Goal: Transaction & Acquisition: Purchase product/service

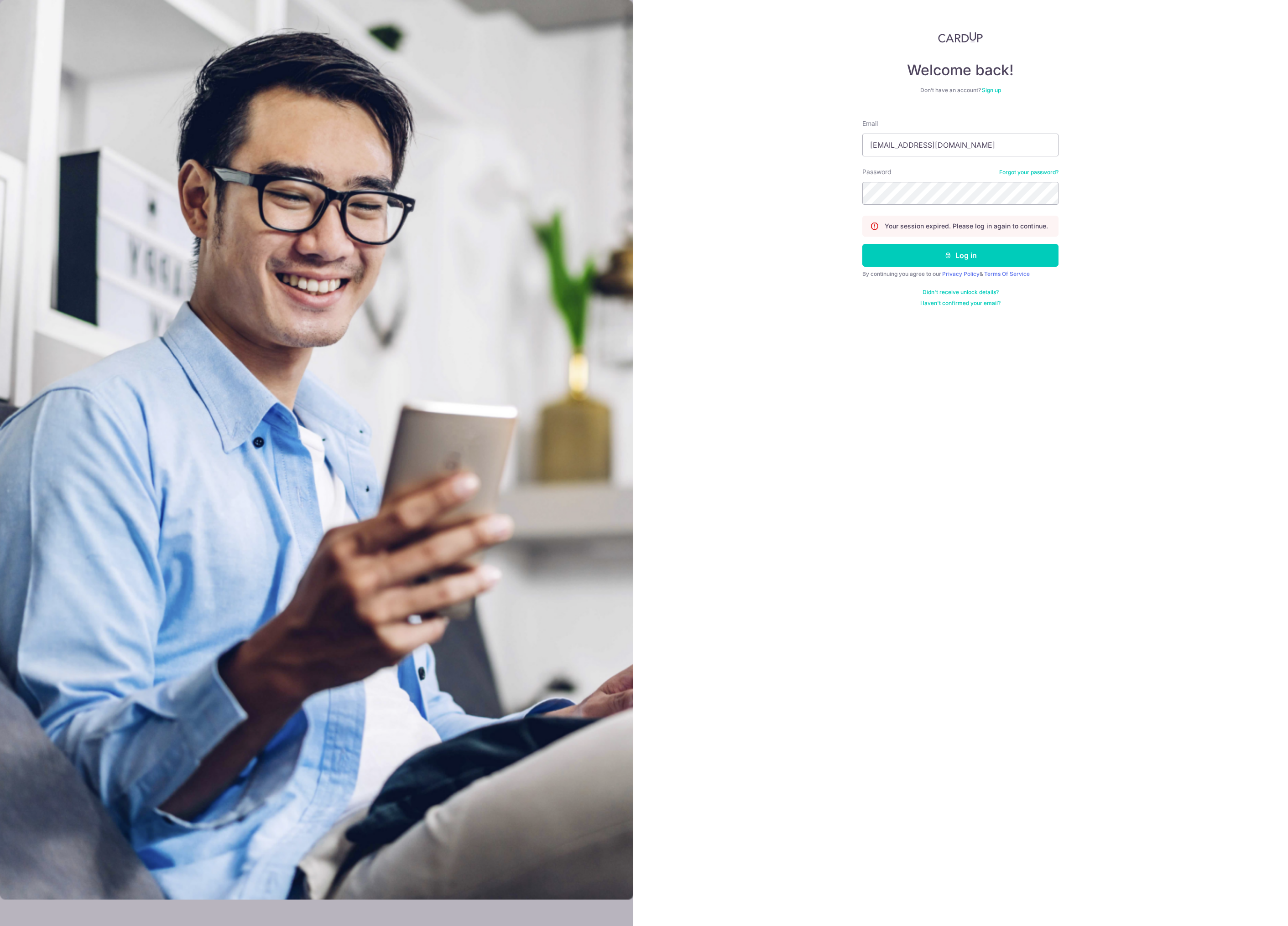
type input "fujishiroarito@gmail.com"
click at [755, 345] on div "Welcome back! Don’t have an account? Sign up Email fujishiroarito@gmail.com Pas…" at bounding box center [960, 463] width 655 height 926
click at [894, 256] on button "Log in" at bounding box center [960, 256] width 196 height 23
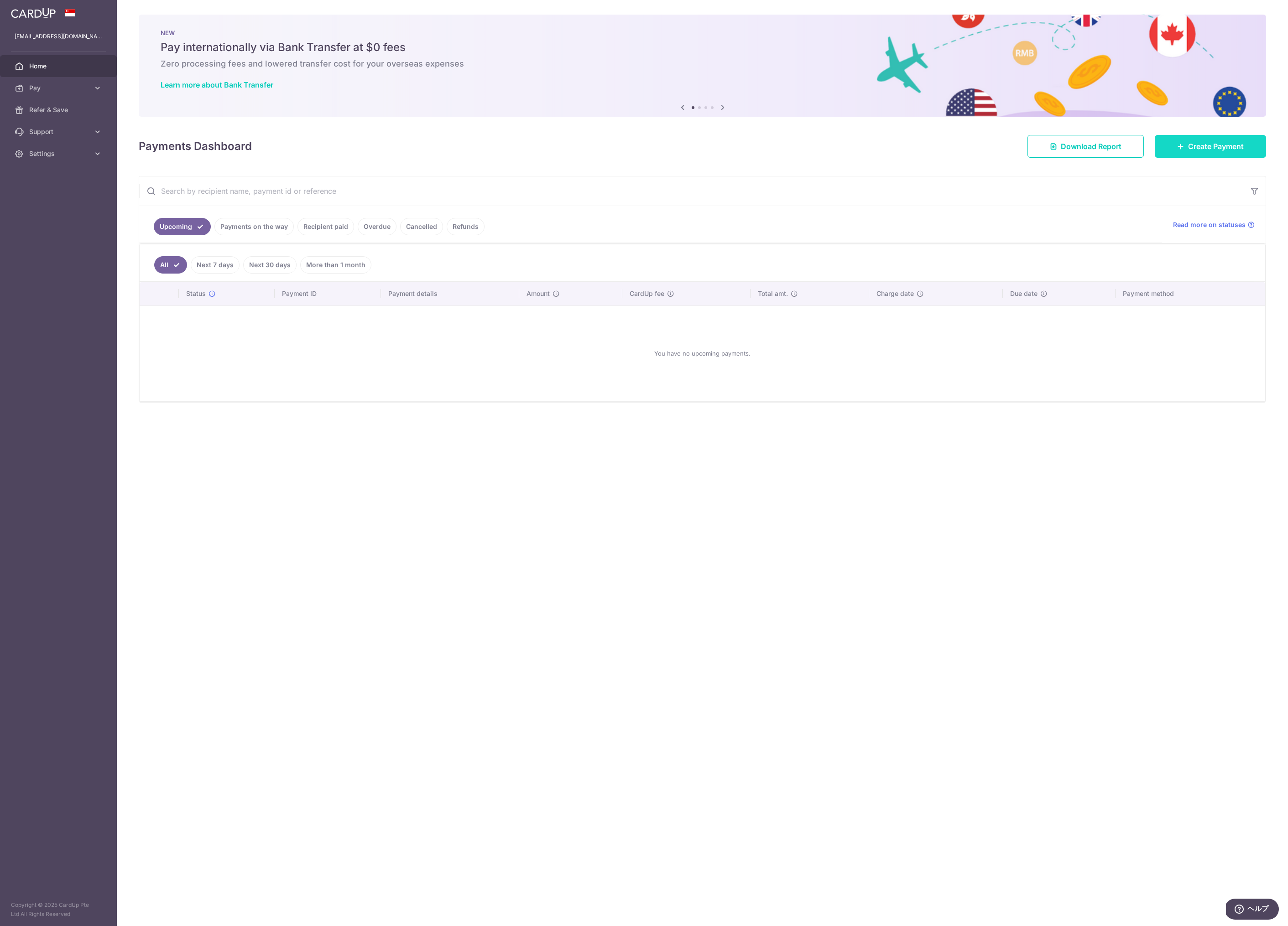
click at [1179, 154] on link "Create Payment" at bounding box center [1210, 146] width 111 height 23
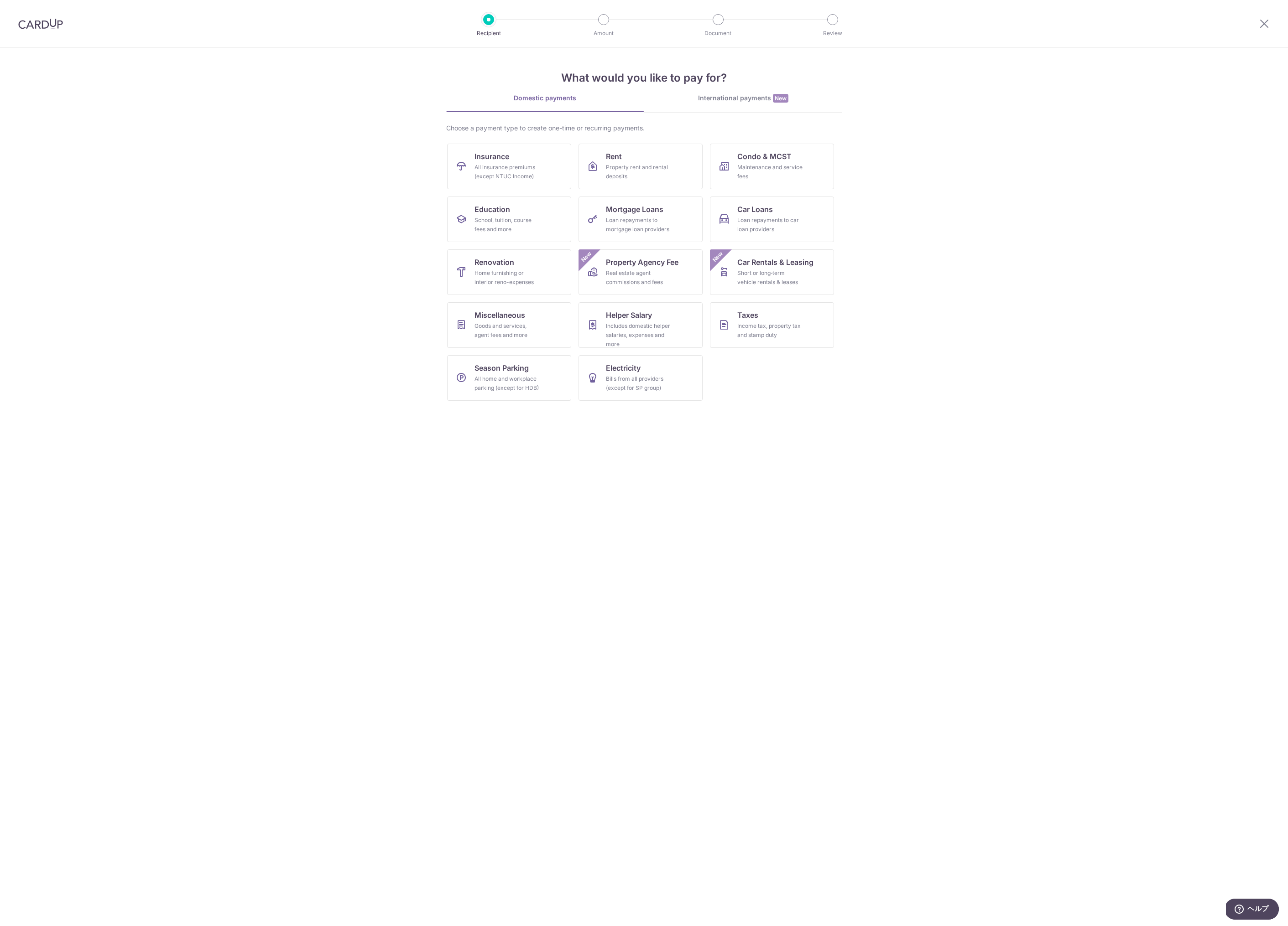
click at [725, 100] on div "International payments New" at bounding box center [743, 99] width 198 height 10
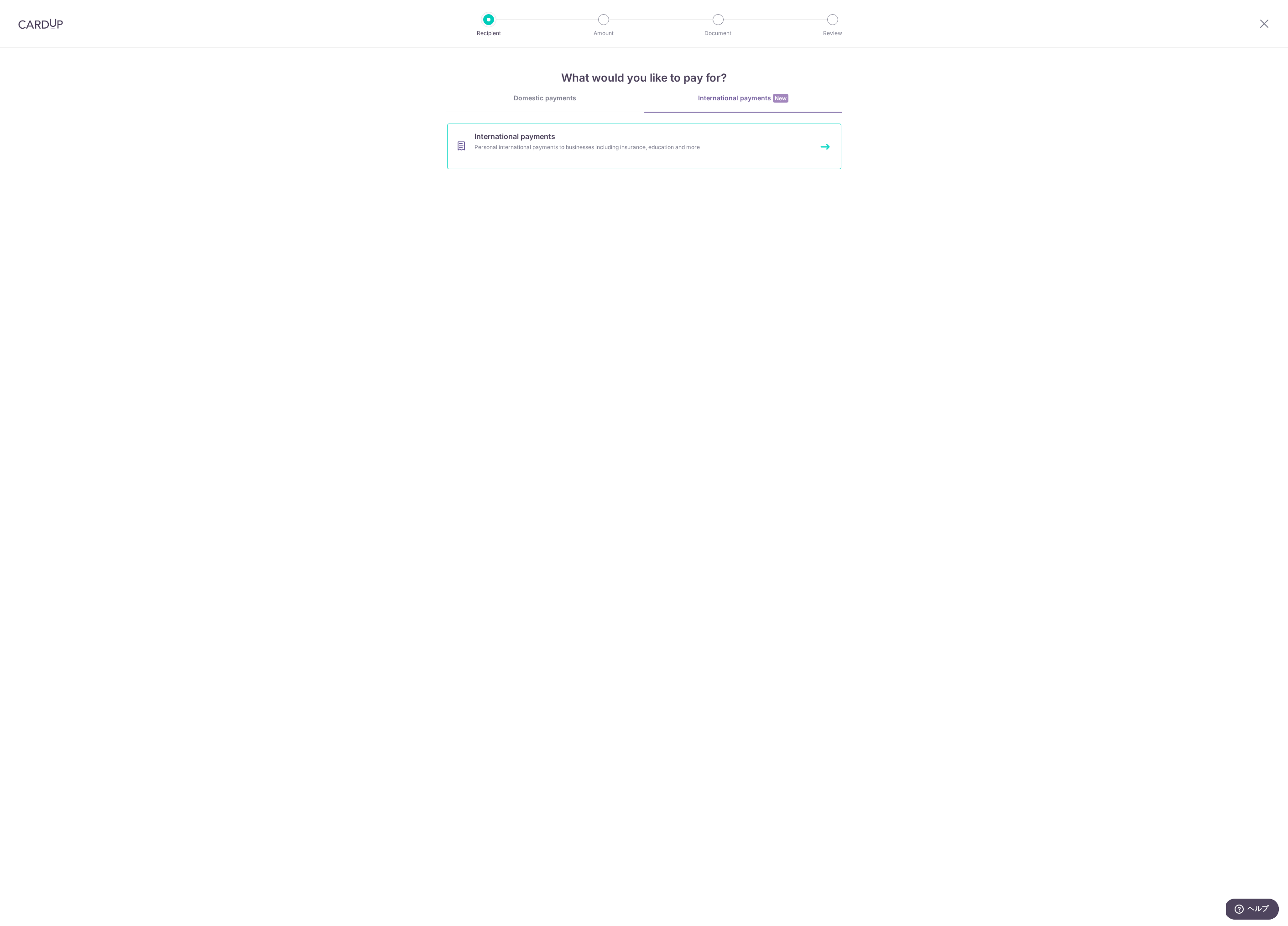
click at [657, 153] on link "International payments Personal international payments to businesses including …" at bounding box center [644, 146] width 394 height 46
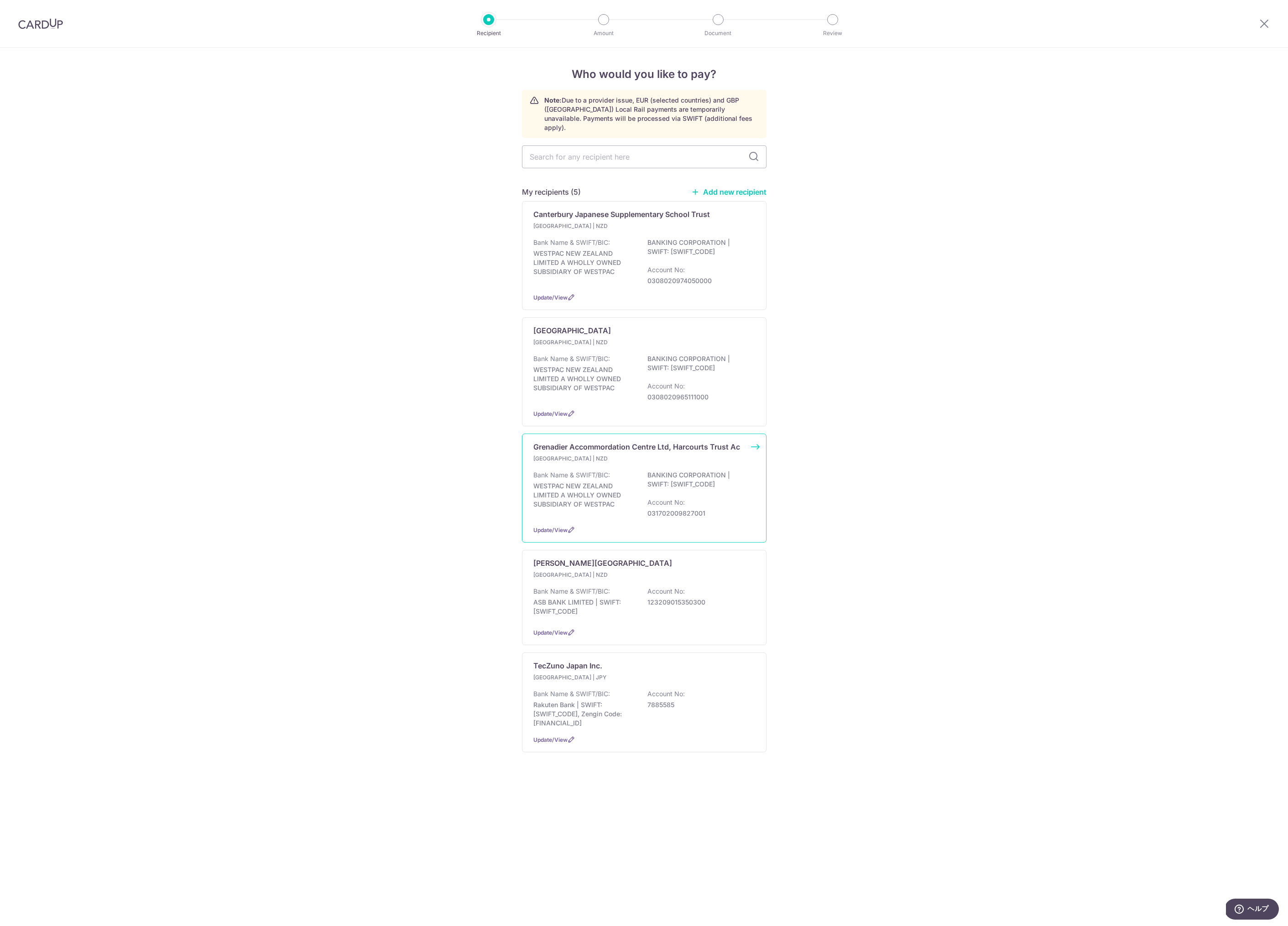
click at [622, 461] on div "New Zealand | NZD Bank Name & SWIFT/BIC: WESTPAC NEW ZEALAND LIMITED A WHOLLY O…" at bounding box center [644, 486] width 221 height 64
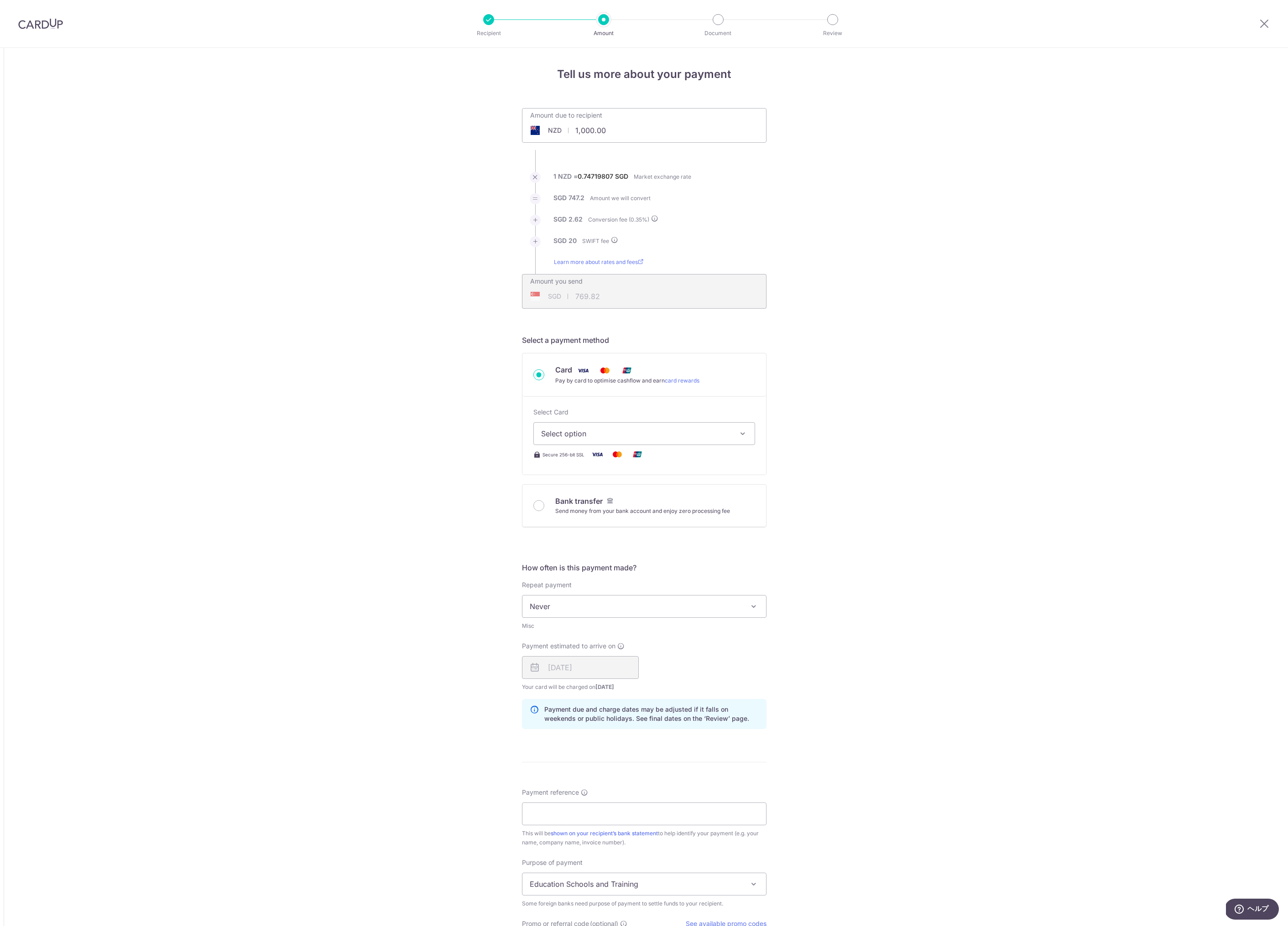
drag, startPoint x: 624, startPoint y: 131, endPoint x: 572, endPoint y: 130, distance: 52.0
click at [572, 130] on input "1,000.00" at bounding box center [593, 131] width 141 height 21
click at [471, 208] on div "Tell us more about your payment Amount due to recipient NZD 600 1000 1 NZD = 0.…" at bounding box center [644, 597] width 1288 height 1097
type input "600.00"
type input "469.90"
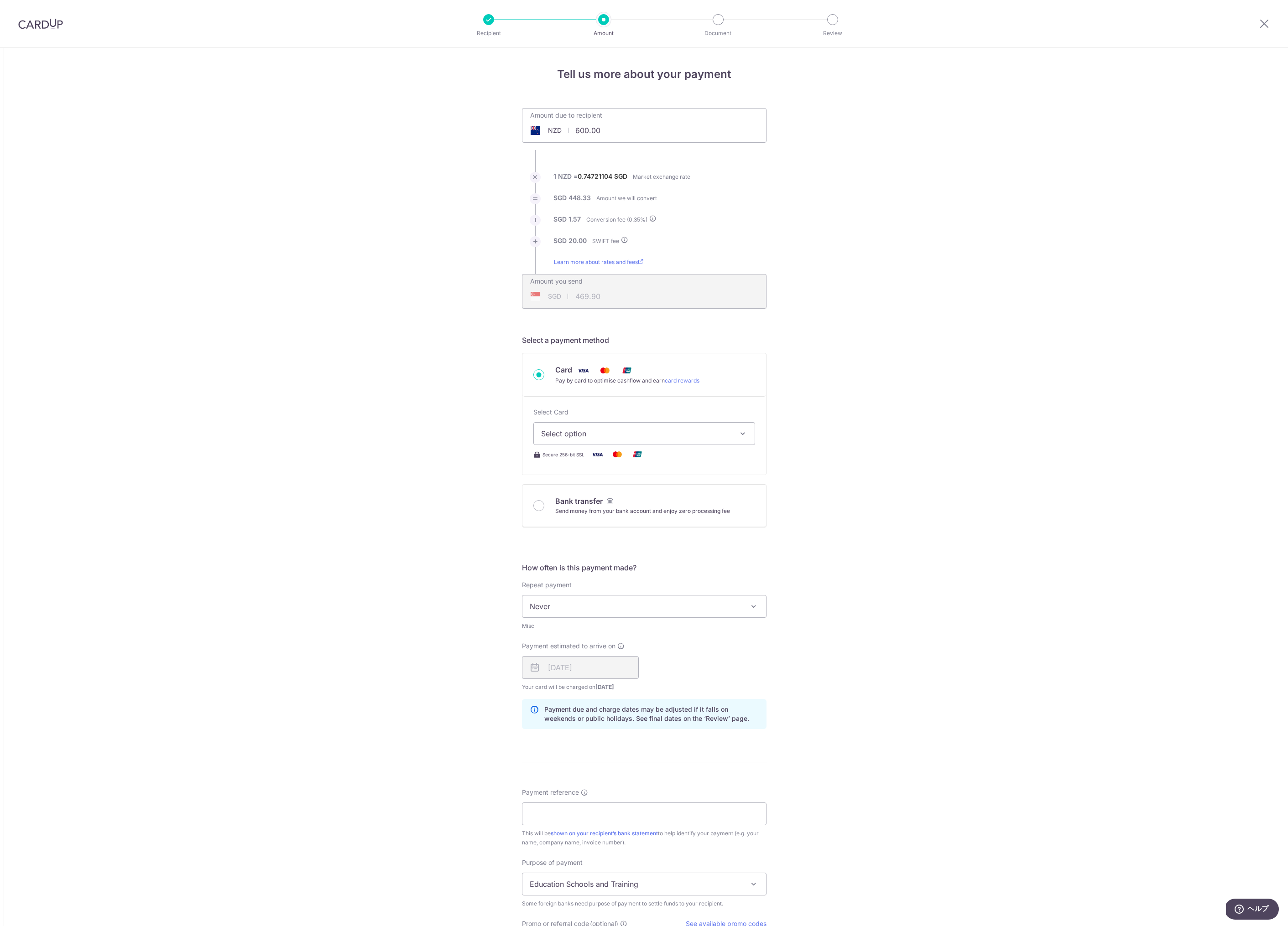
click at [551, 432] on span "Select option" at bounding box center [635, 433] width 189 height 11
click at [567, 523] on span "**** 9264" at bounding box center [580, 520] width 35 height 11
type input "600.00"
type input "469.91"
click at [486, 577] on div "Tell us more about your payment Amount due to recipient NZD 600.00 600 1 NZD = …" at bounding box center [644, 597] width 1288 height 1097
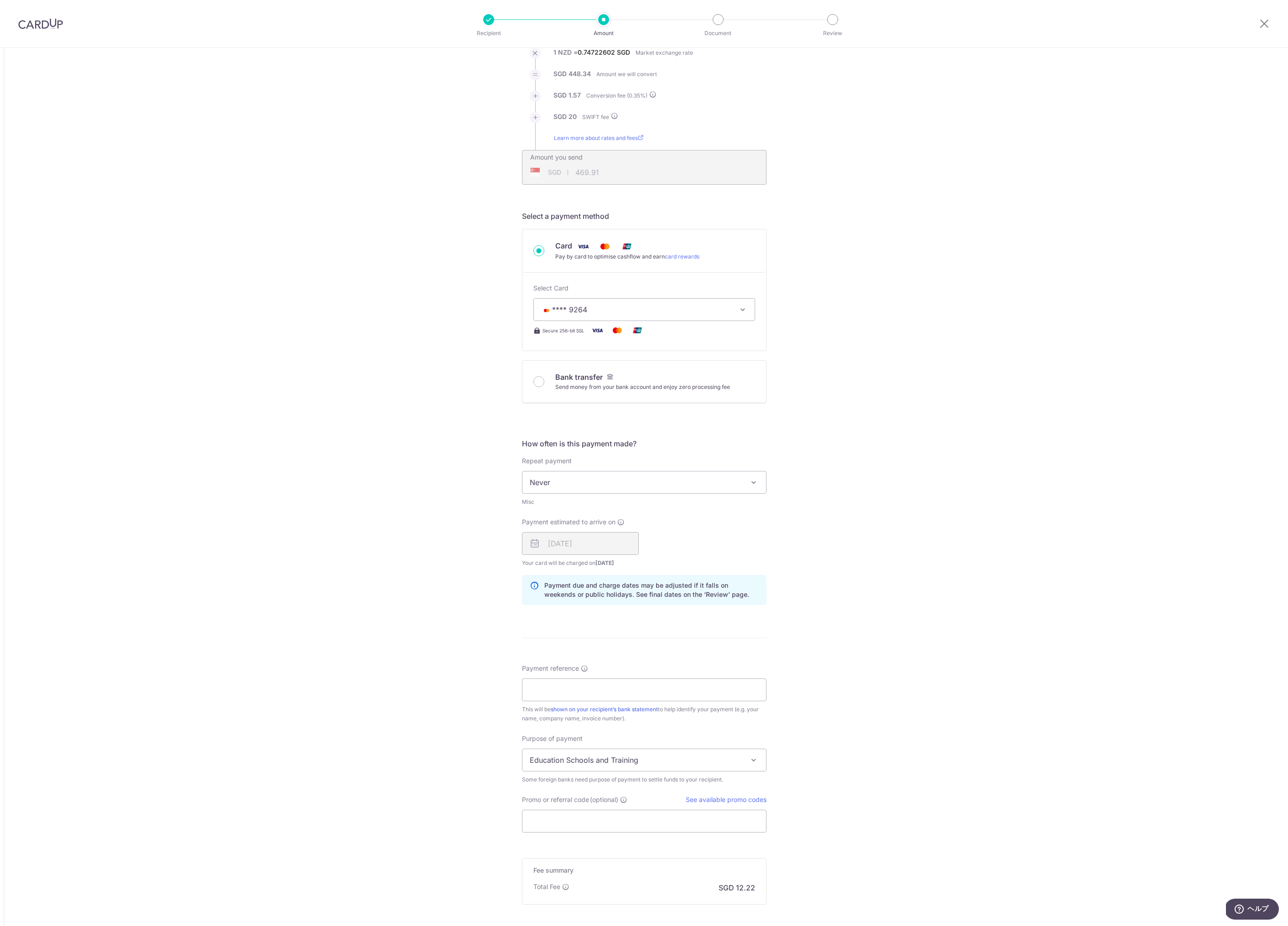
scroll to position [141, 0]
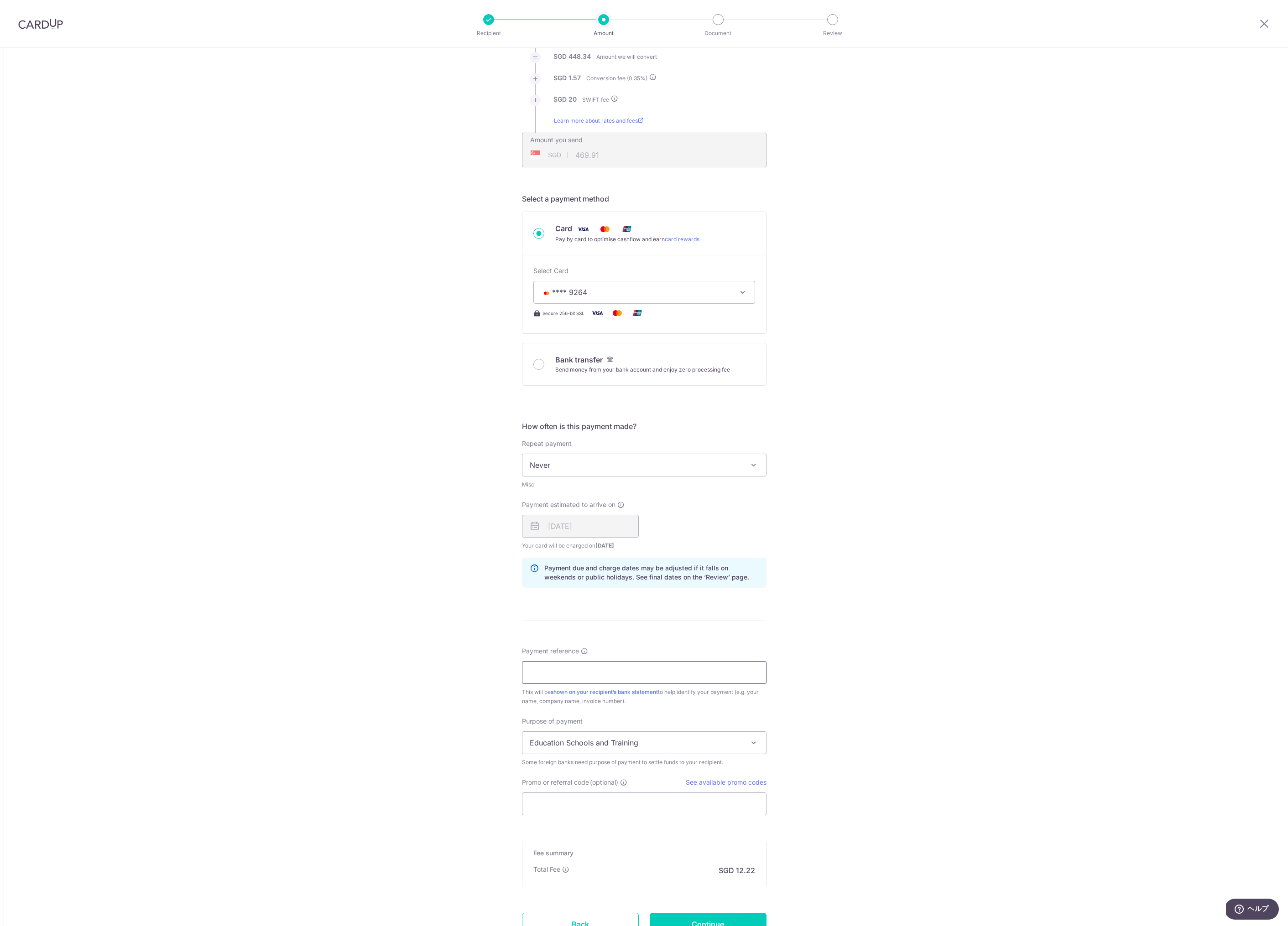
click at [566, 673] on input "Payment reference" at bounding box center [644, 673] width 244 height 23
type input "110110501501 Arito Fujishiro"
click at [485, 706] on div "Tell us more about your payment Amount due to recipient NZD 600.00 600 1 NZD = …" at bounding box center [644, 455] width 1288 height 1097
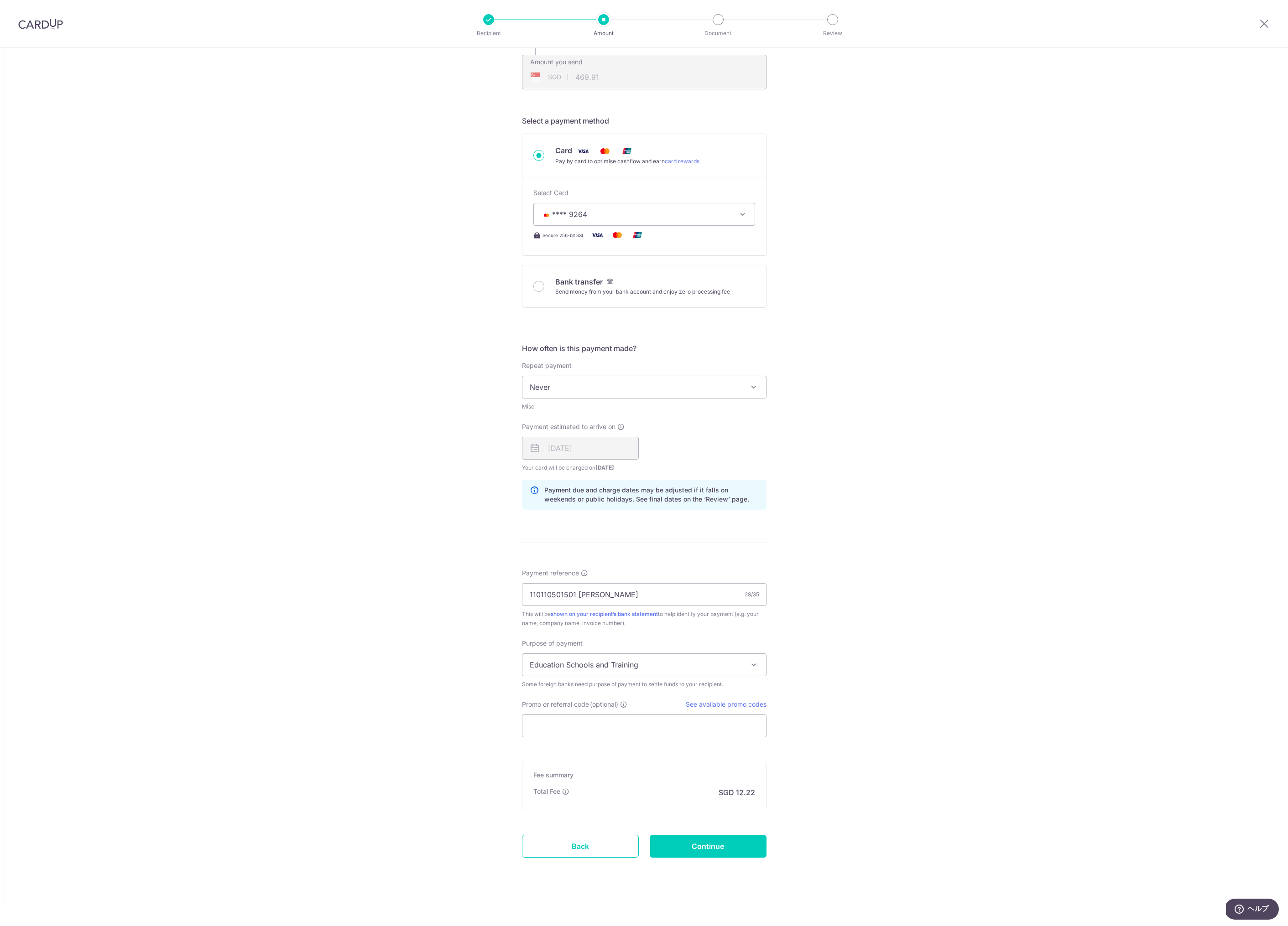
scroll to position [220, 0]
click at [554, 670] on span "Education Schools and Training" at bounding box center [644, 665] width 243 height 22
select select "Community or Co-Living Rentals"
click at [477, 742] on div "Tell us more about your payment Amount due to recipient NZD 600.00 600 1 NZD = …" at bounding box center [644, 377] width 1288 height 1097
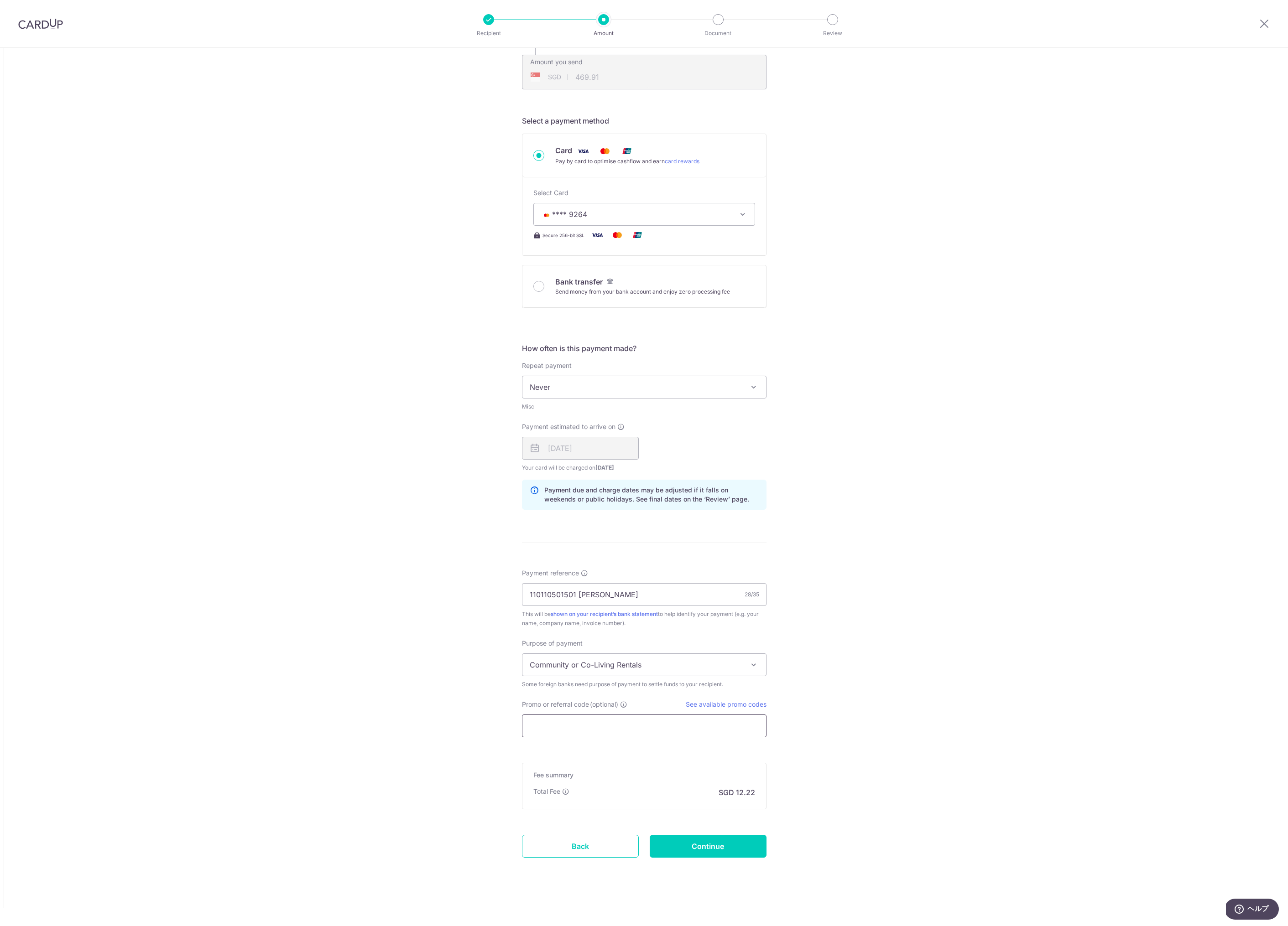
click at [547, 727] on input "Promo or referral code (optional)" at bounding box center [644, 726] width 244 height 23
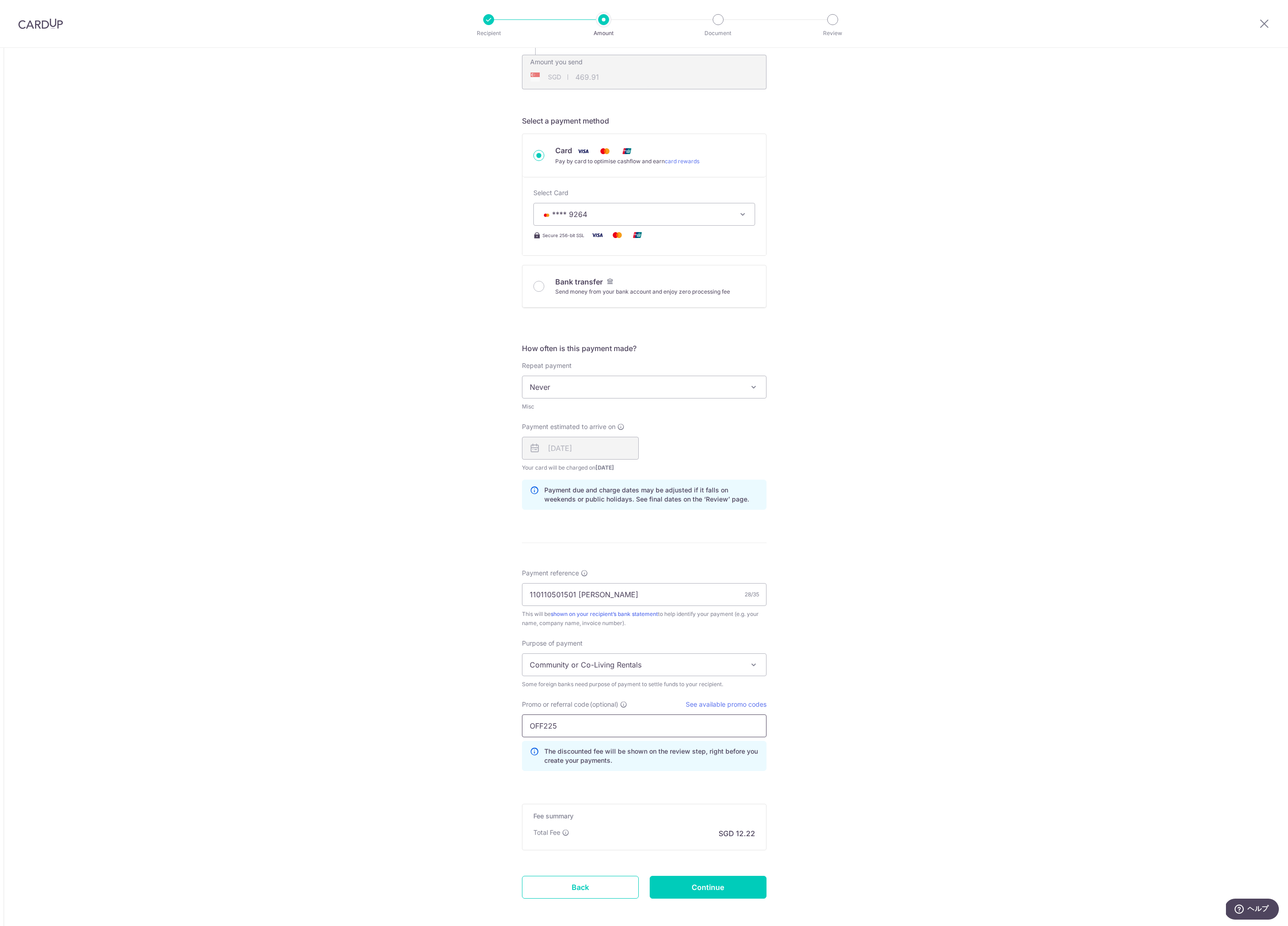
type input "OFF225"
click at [449, 735] on div "Tell us more about your payment Amount due to recipient NZD 600.00 600 1 NZD = …" at bounding box center [644, 398] width 1288 height 1139
click at [715, 879] on input "Continue" at bounding box center [707, 888] width 117 height 23
type input "Create Schedule"
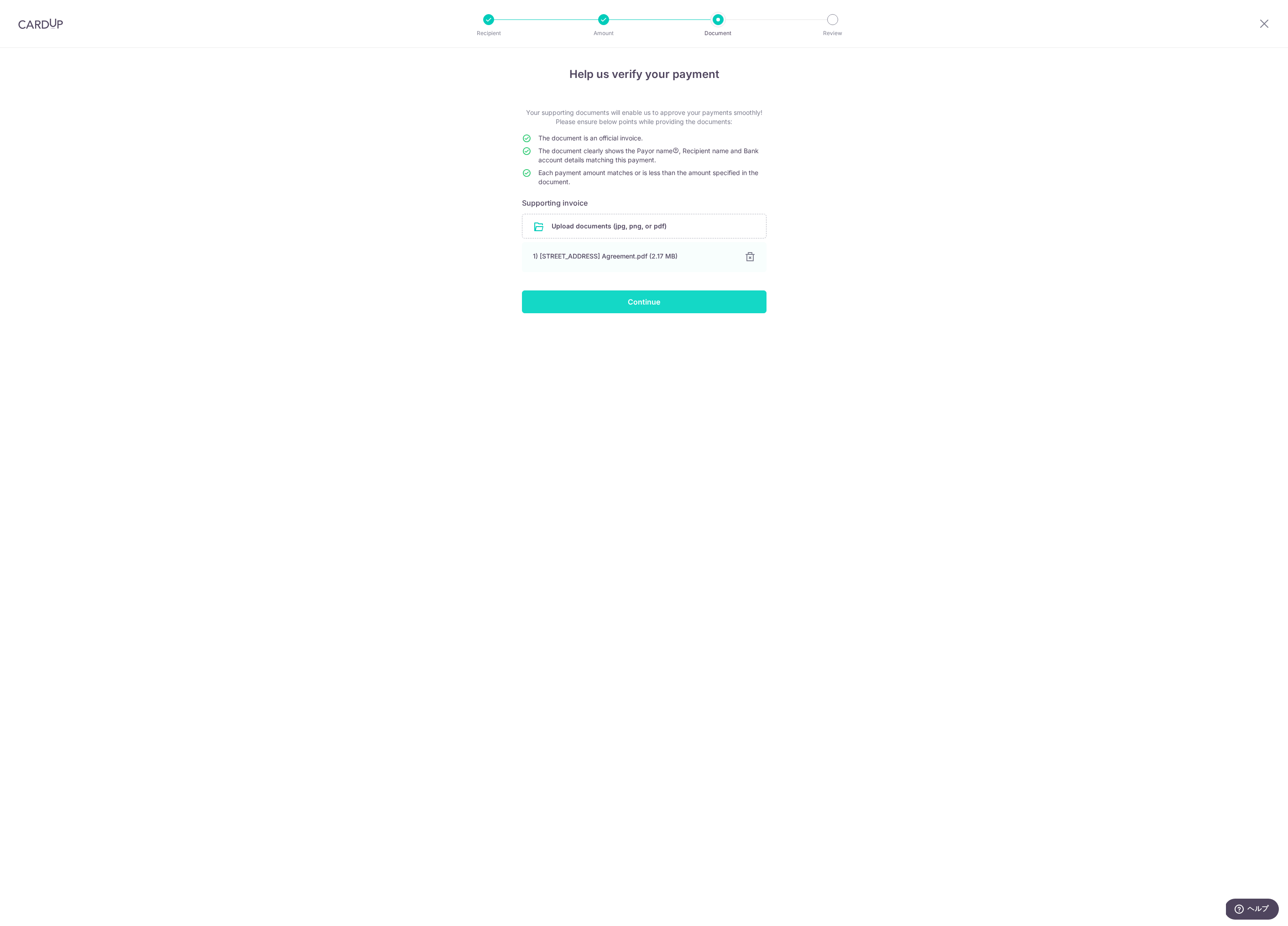
click at [586, 303] on input "Continue" at bounding box center [644, 302] width 244 height 23
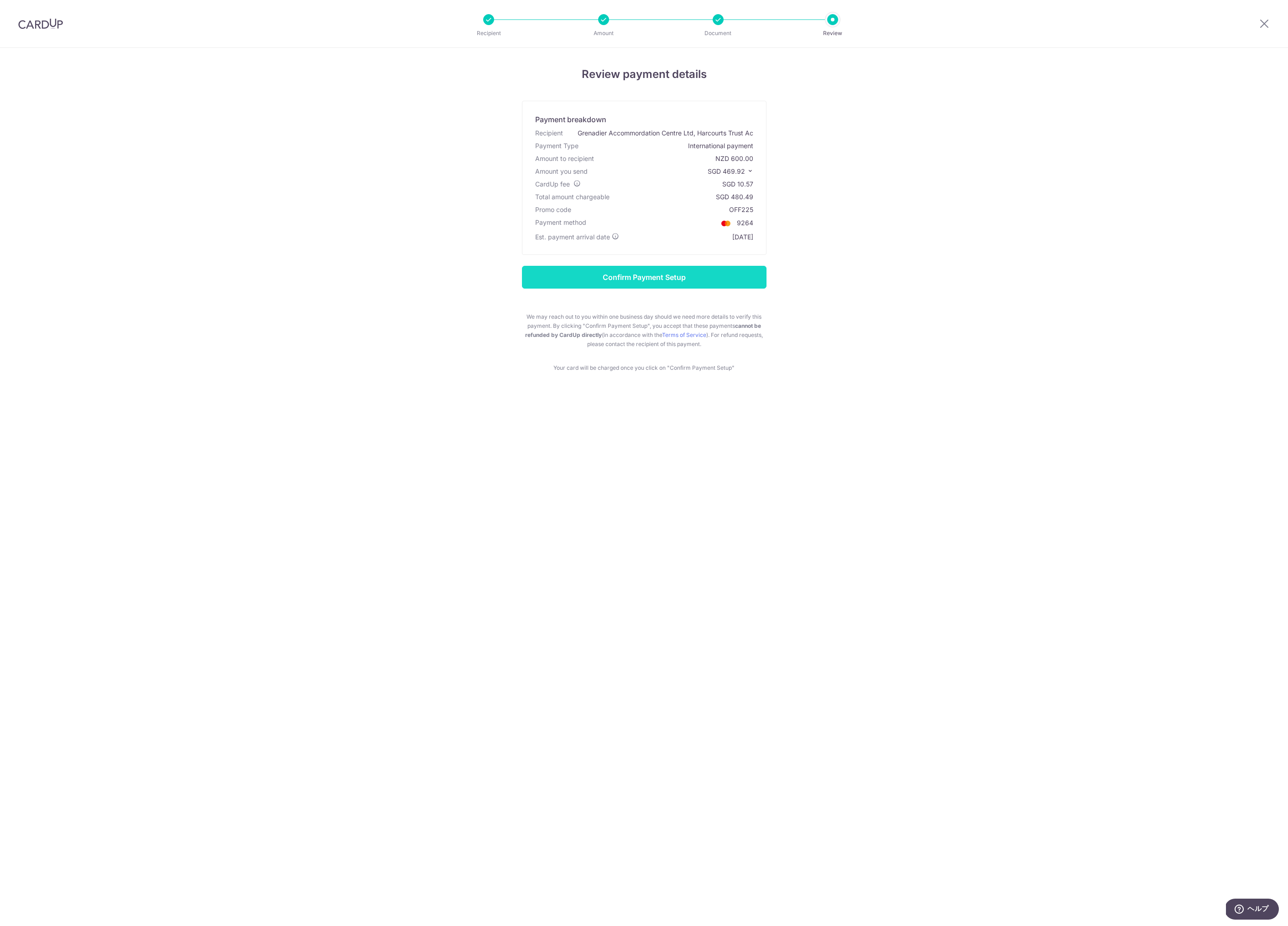
click at [593, 281] on input "Confirm Payment Setup" at bounding box center [644, 278] width 244 height 23
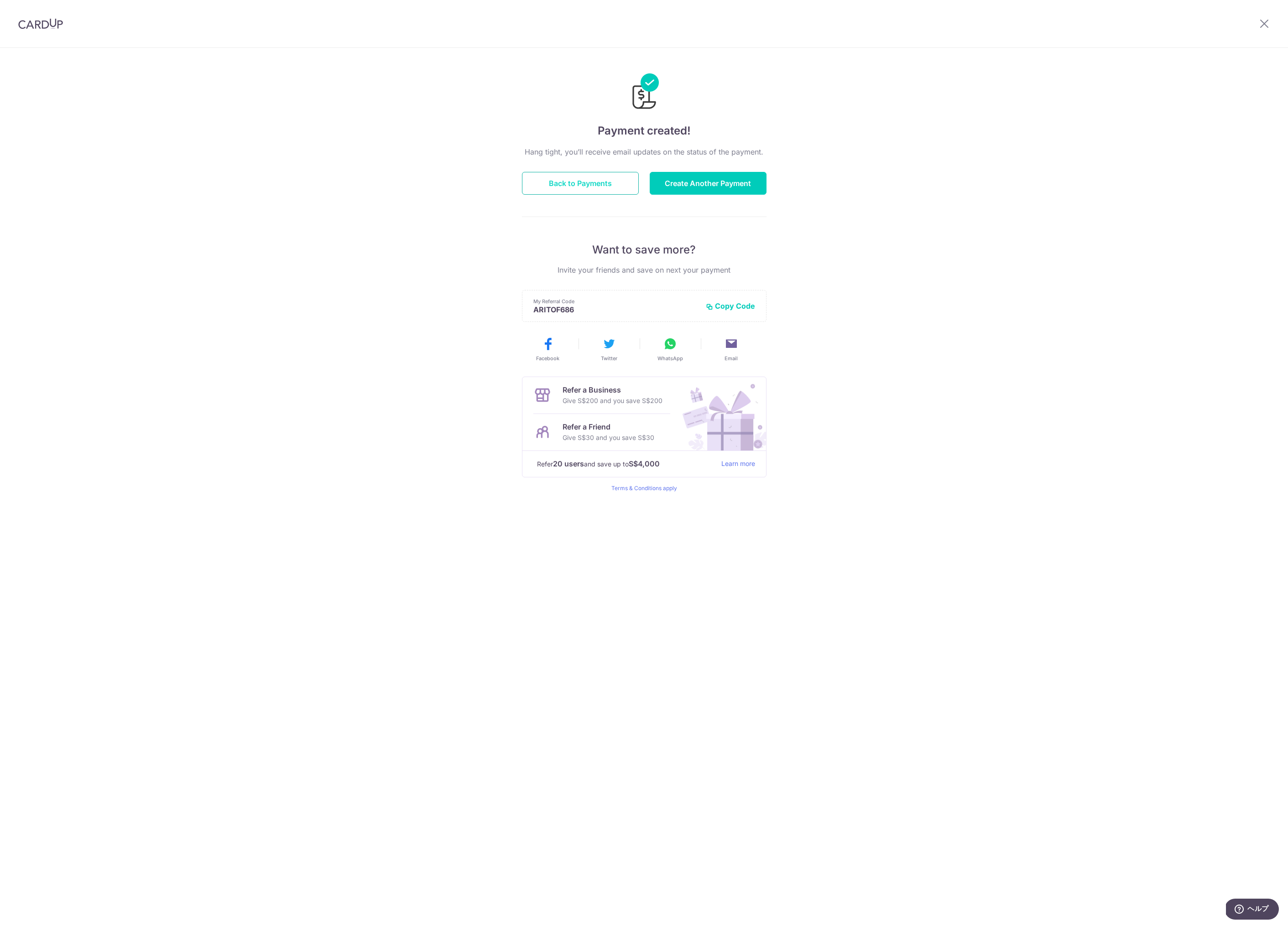
click at [578, 184] on button "Back to Payments" at bounding box center [580, 184] width 117 height 23
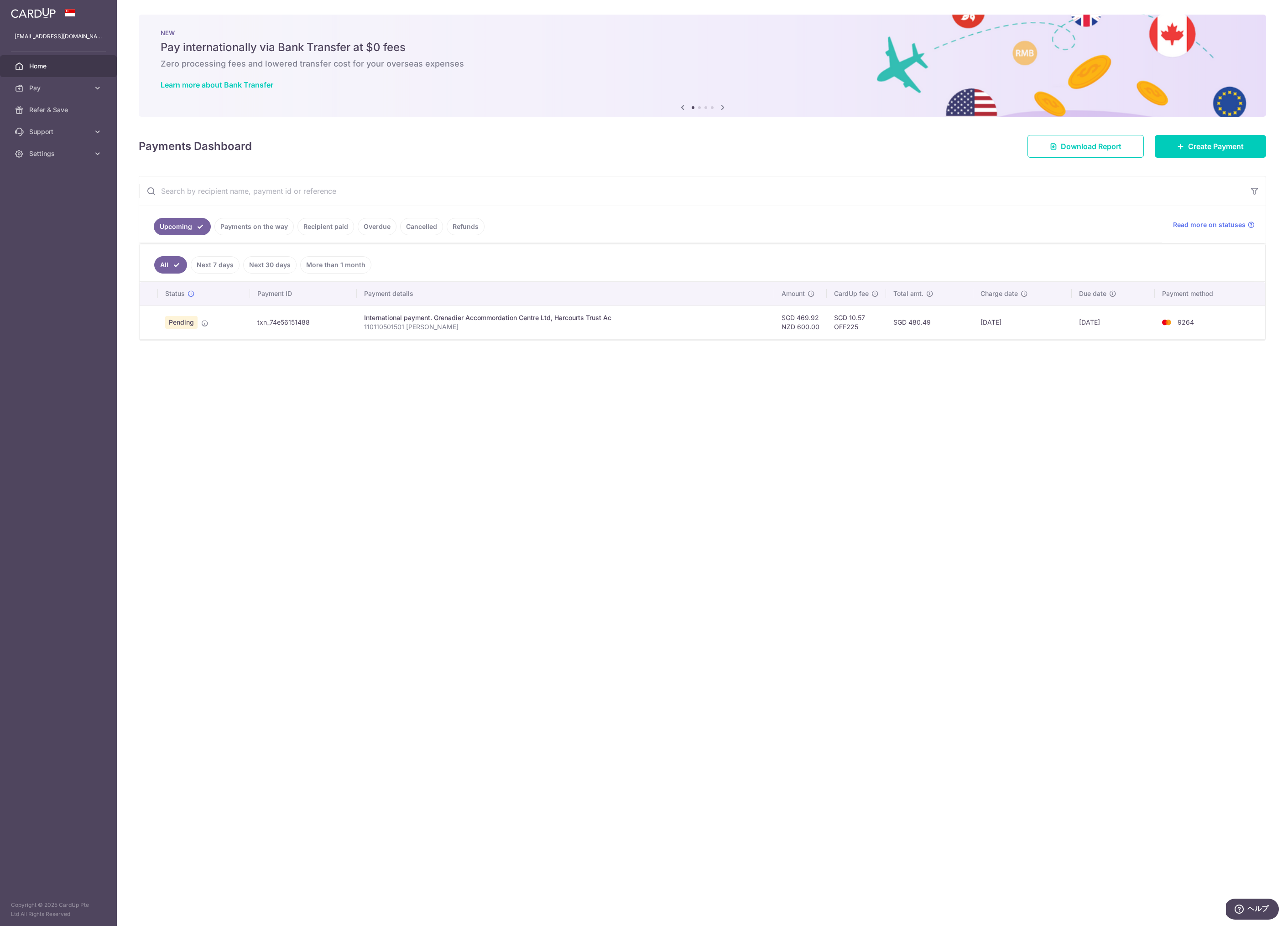
click at [270, 228] on link "Payments on the way" at bounding box center [254, 226] width 79 height 17
